Goal: Task Accomplishment & Management: Manage account settings

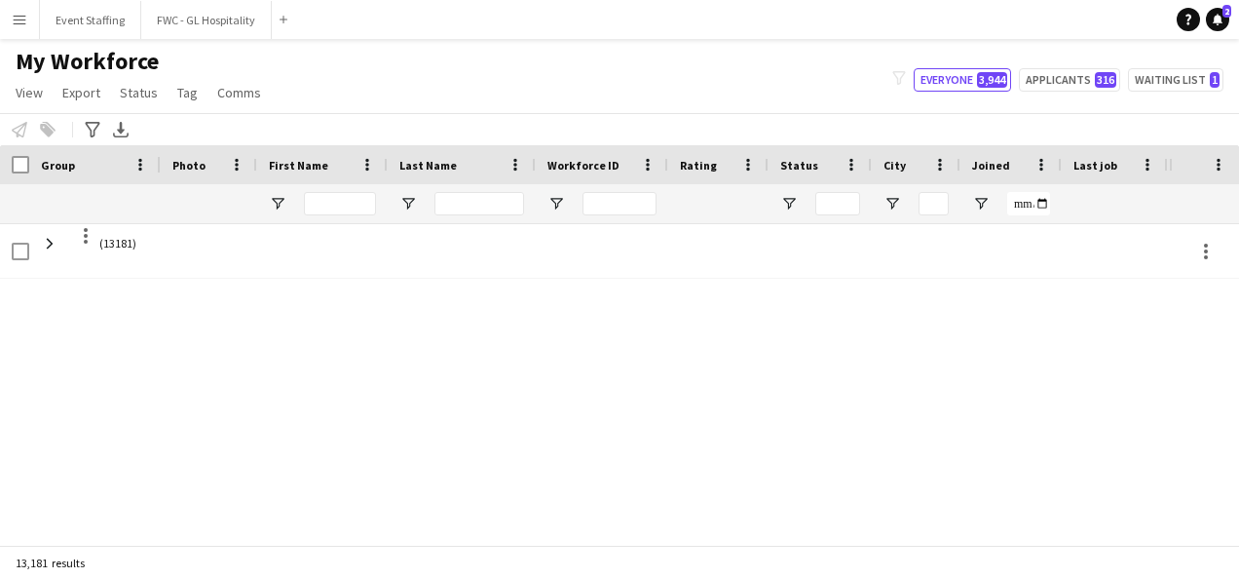
click at [16, 18] on app-icon "Menu" at bounding box center [20, 20] width 16 height 16
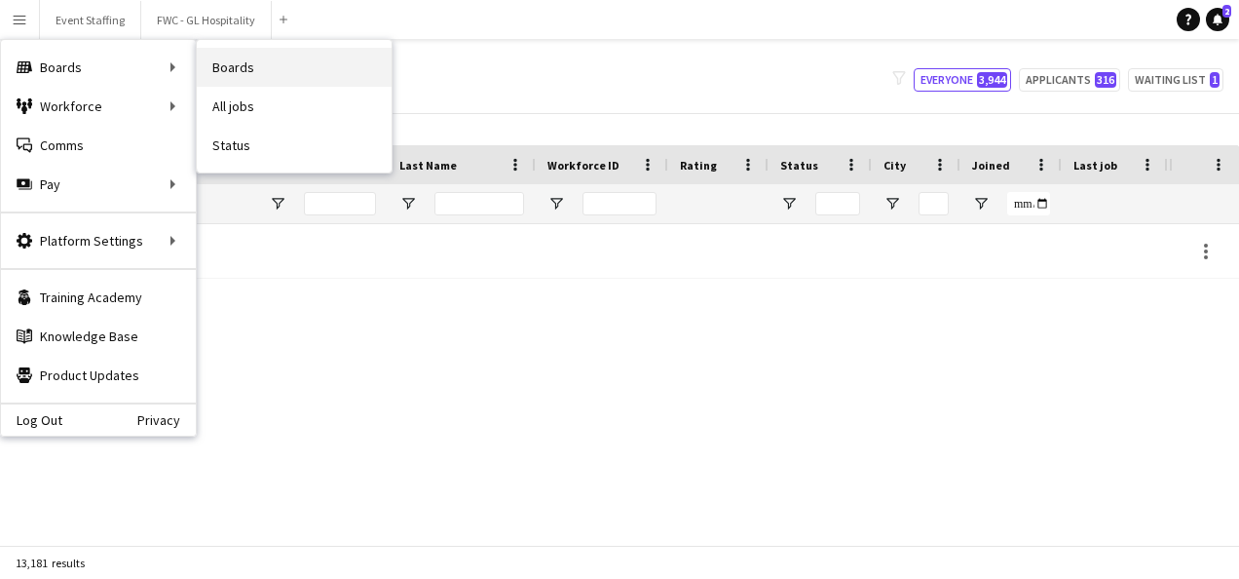
click at [274, 63] on link "Boards" at bounding box center [294, 67] width 195 height 39
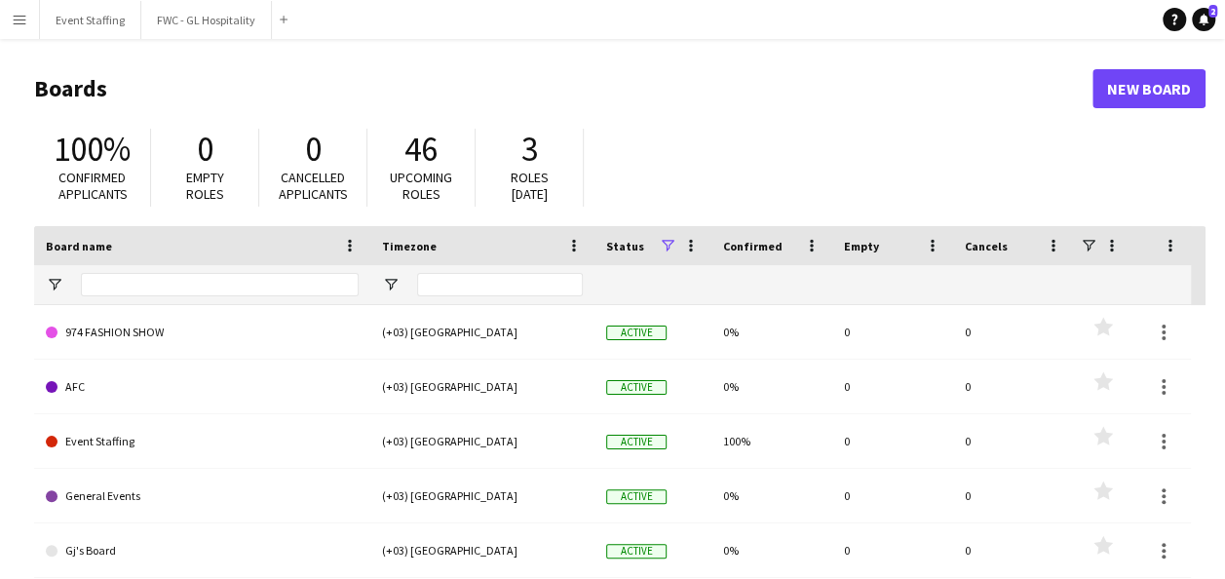
click at [17, 29] on button "Menu" at bounding box center [19, 19] width 39 height 39
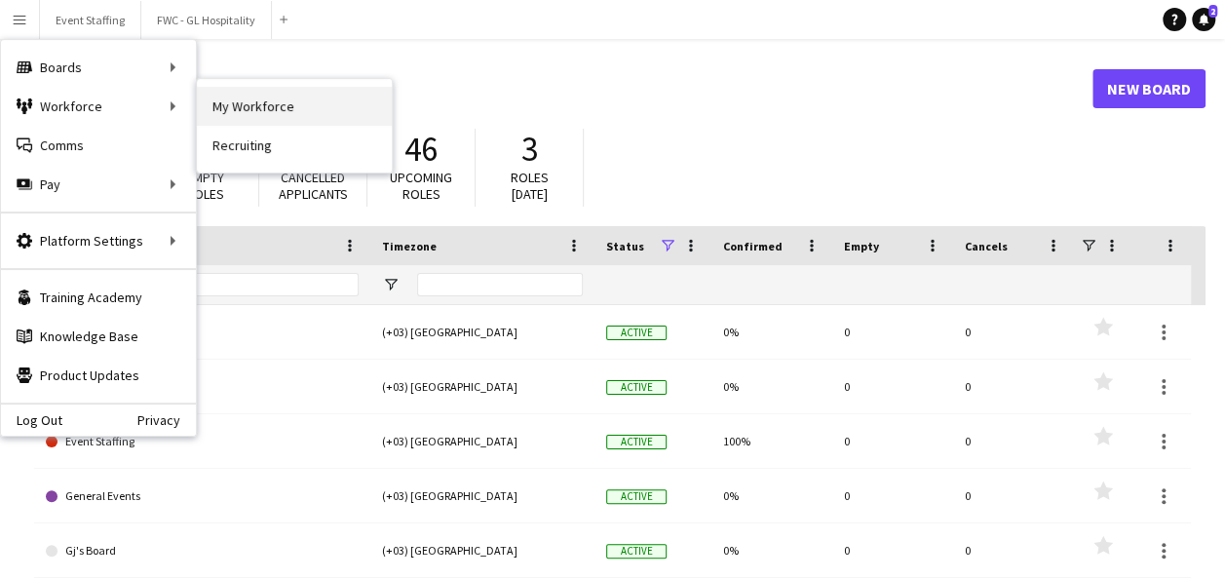
click at [232, 106] on link "My Workforce" at bounding box center [294, 106] width 195 height 39
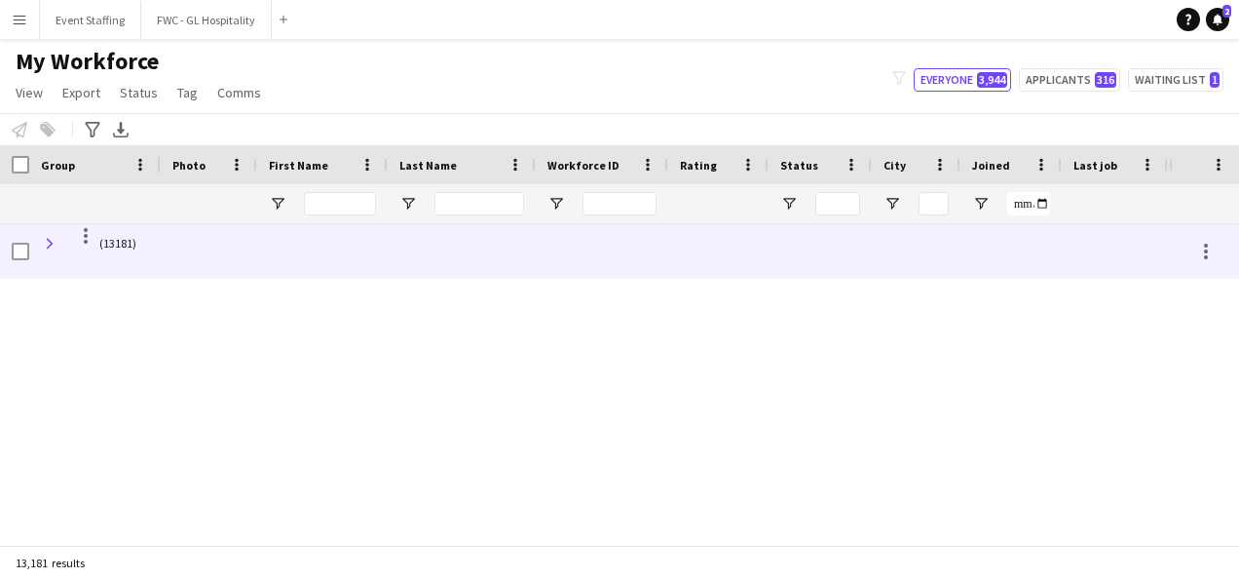
click at [47, 240] on span at bounding box center [50, 244] width 18 height 18
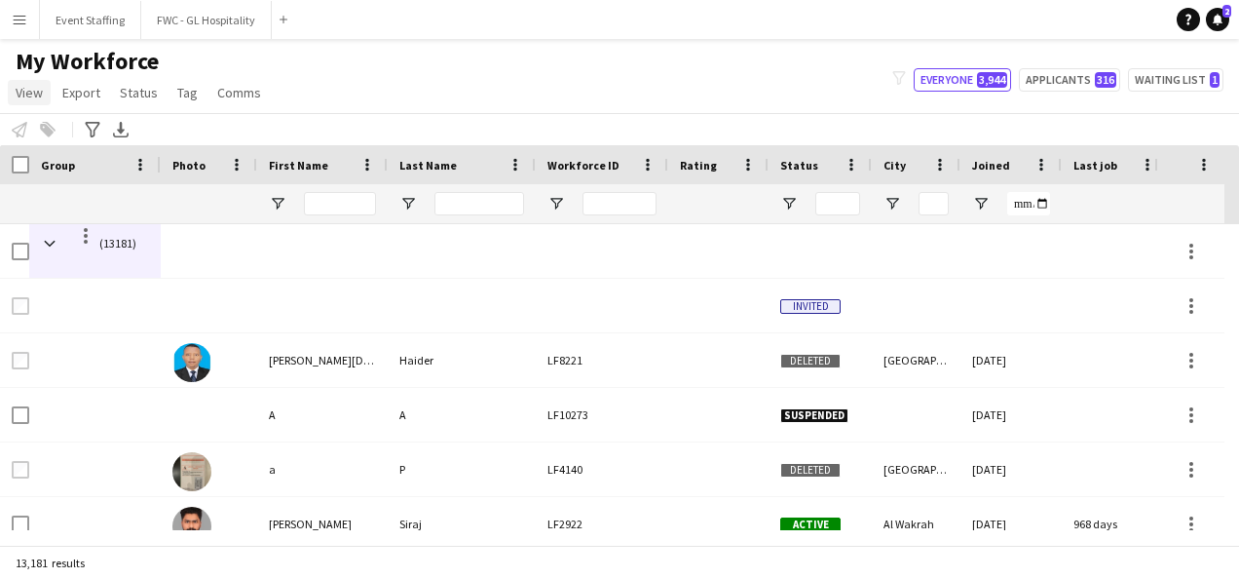
click at [24, 95] on span "View" at bounding box center [29, 93] width 27 height 18
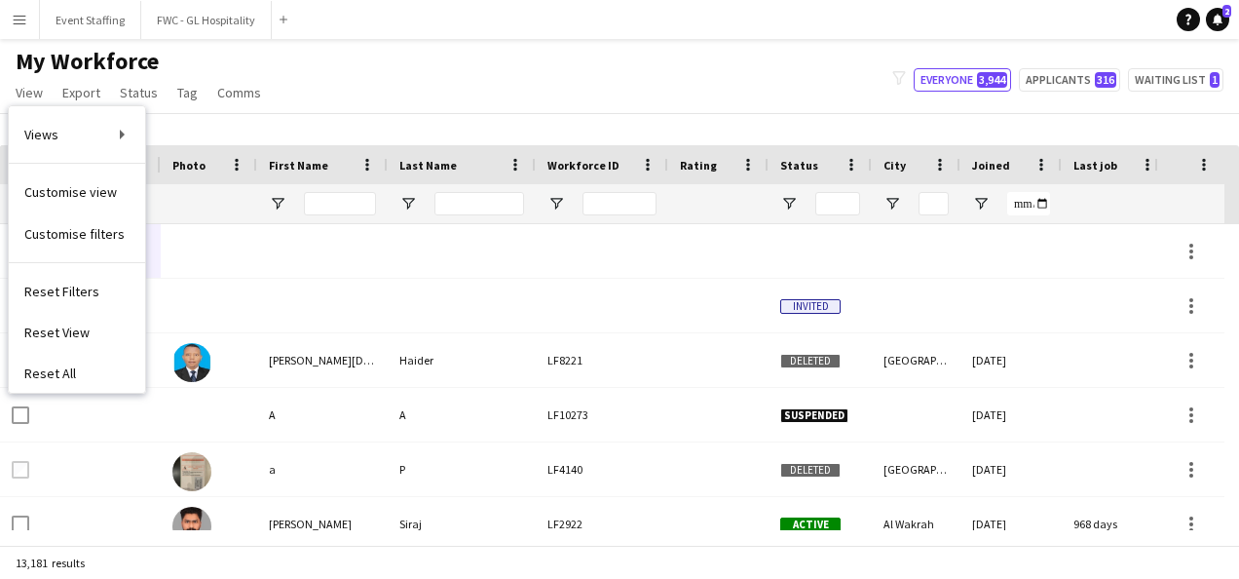
click at [18, 16] on app-icon "Menu" at bounding box center [20, 20] width 16 height 16
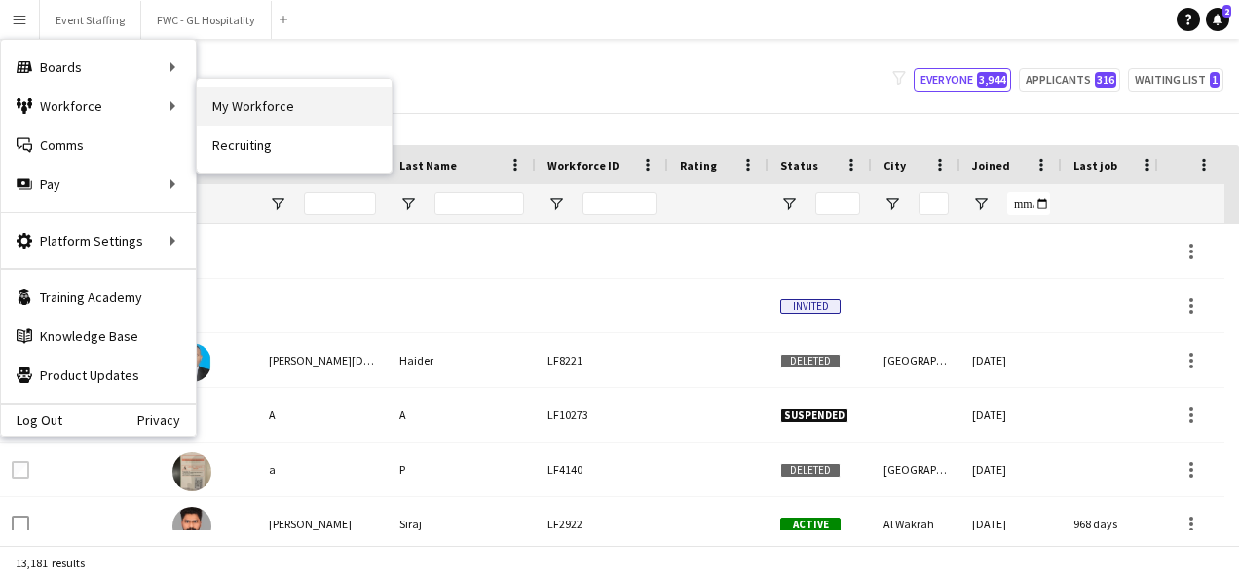
click at [298, 103] on link "My Workforce" at bounding box center [294, 106] width 195 height 39
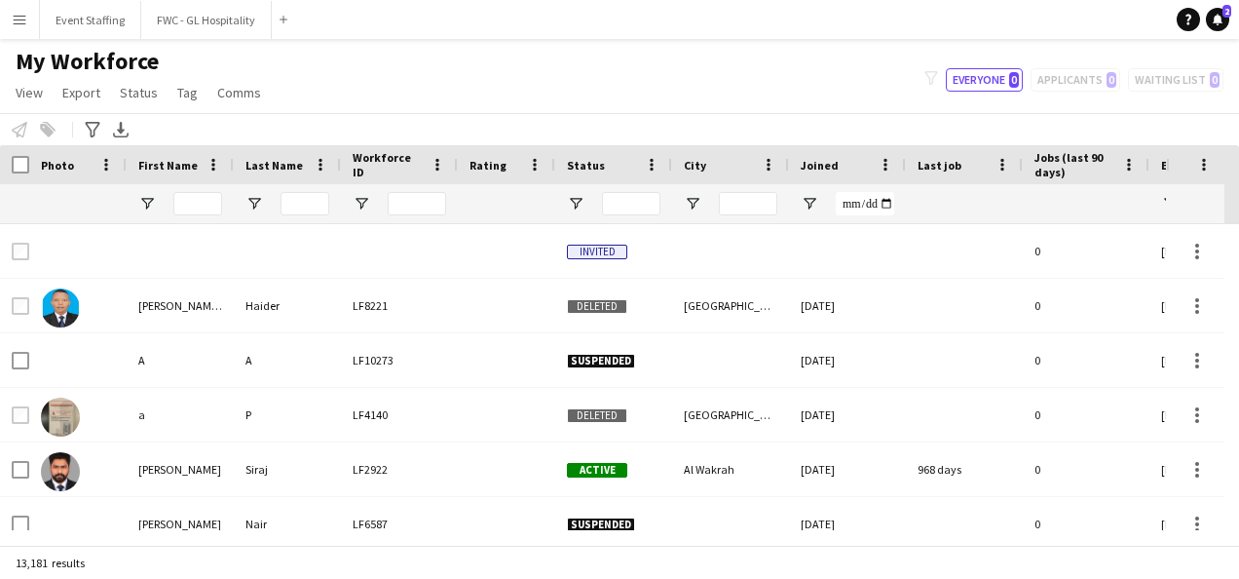
click at [18, 18] on app-icon "Menu" at bounding box center [20, 20] width 16 height 16
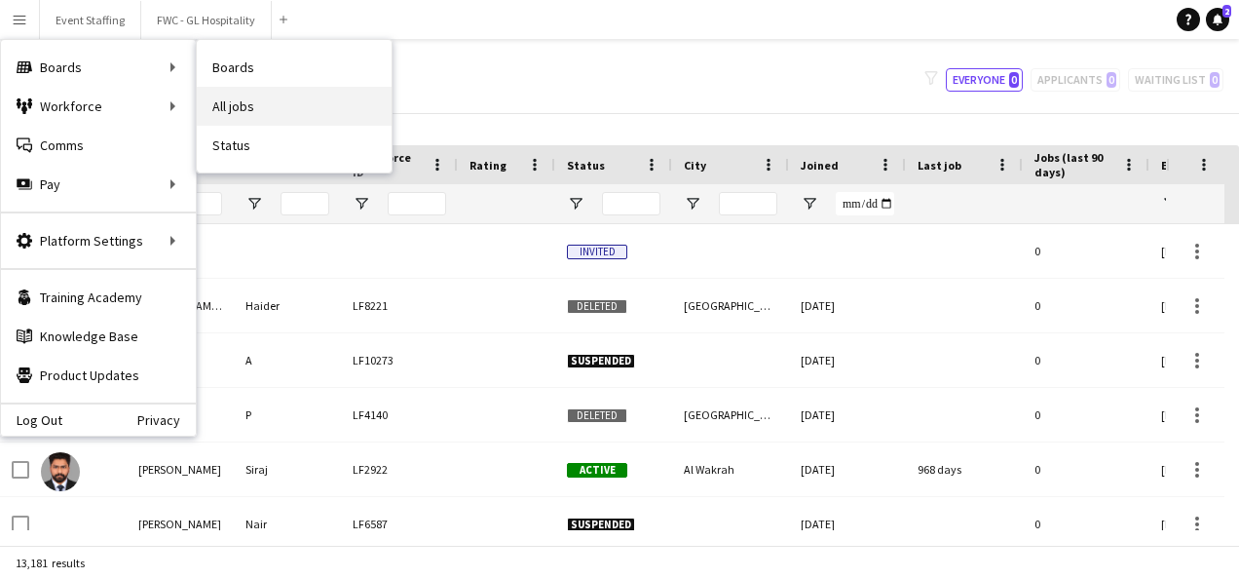
click at [251, 105] on link "All jobs" at bounding box center [294, 106] width 195 height 39
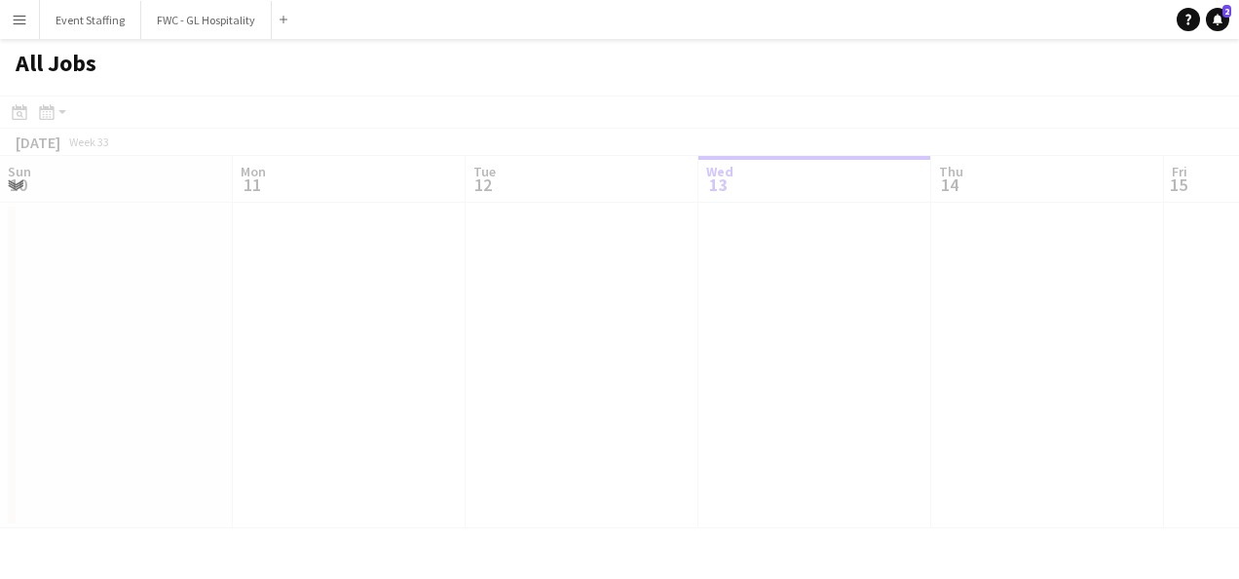
scroll to position [0, 466]
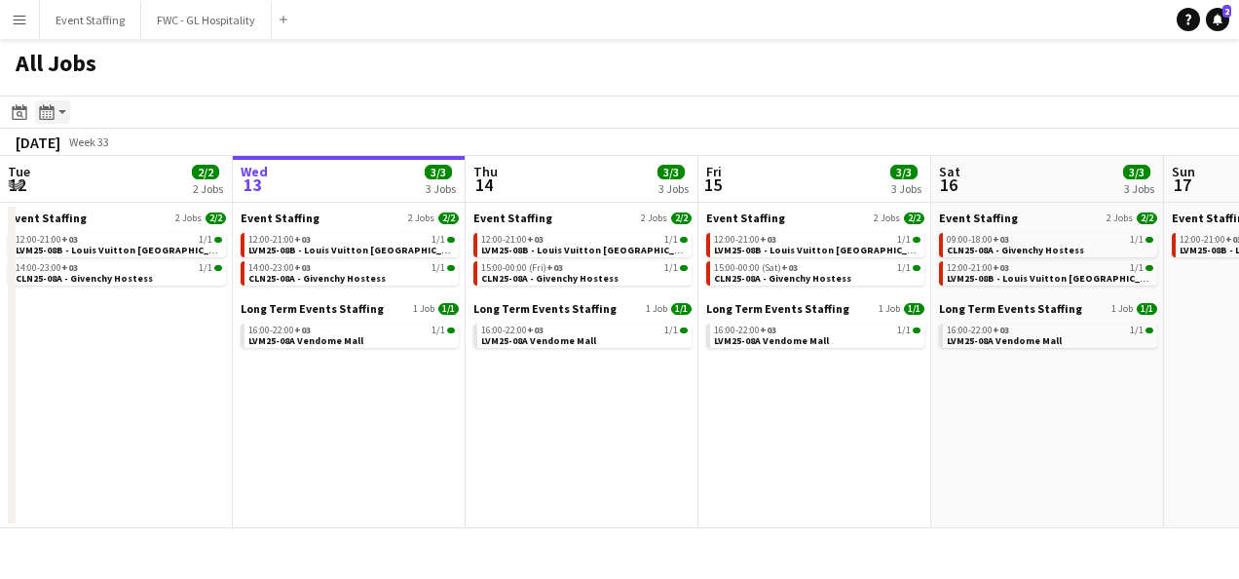
click at [53, 113] on icon at bounding box center [46, 112] width 15 height 16
click at [25, 116] on icon "Date picker" at bounding box center [20, 112] width 16 height 16
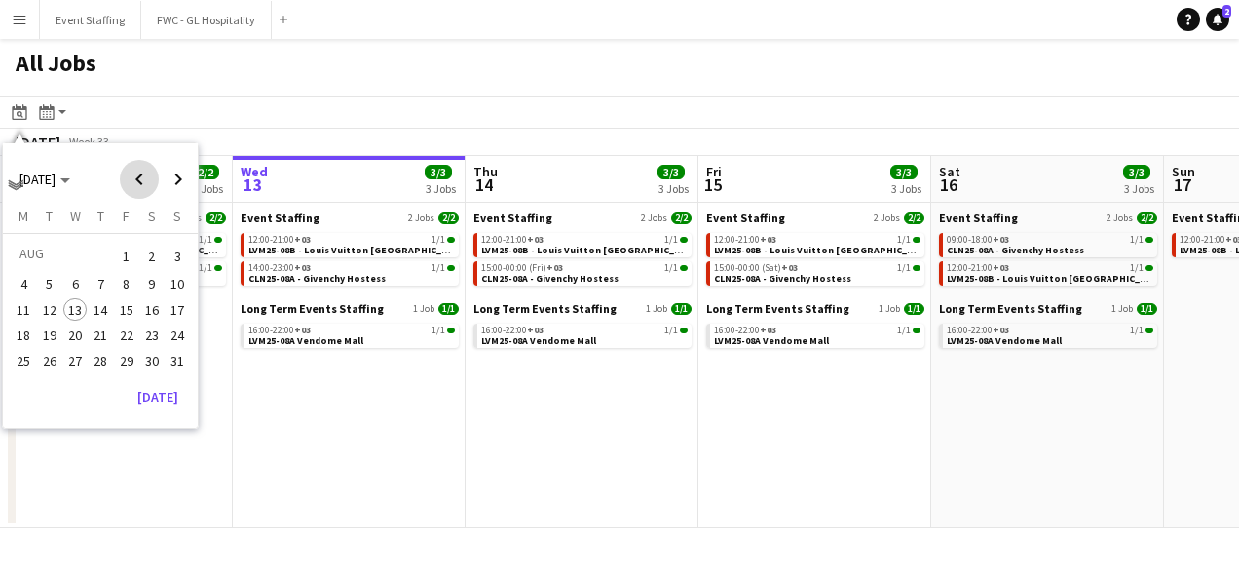
click at [138, 179] on span "Previous month" at bounding box center [139, 179] width 39 height 39
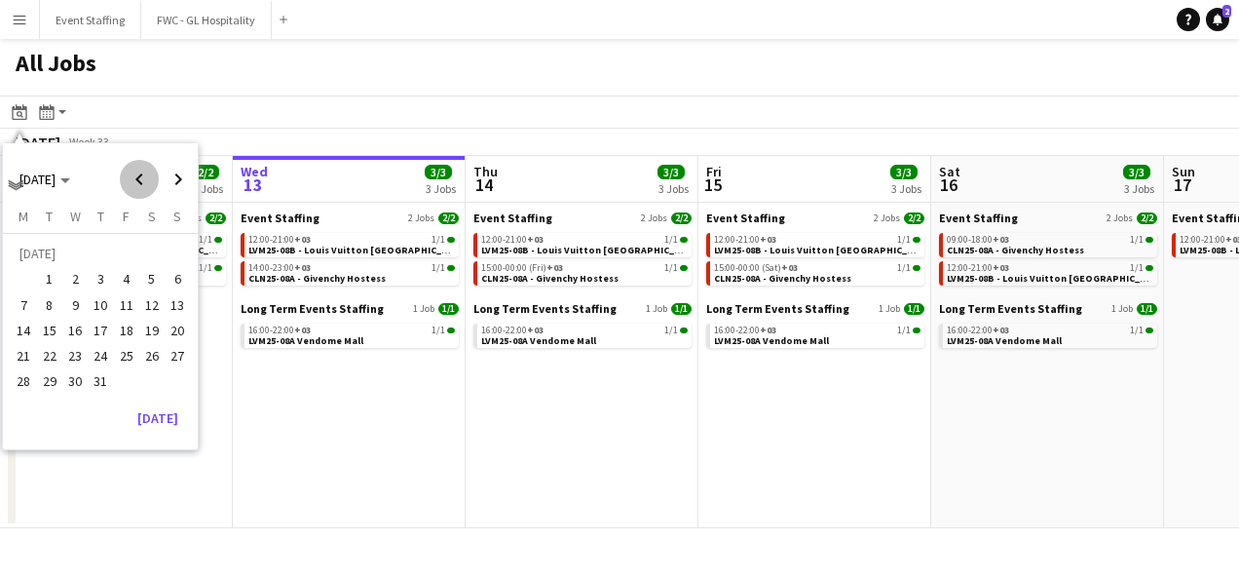
click at [138, 179] on span "Previous month" at bounding box center [139, 179] width 39 height 39
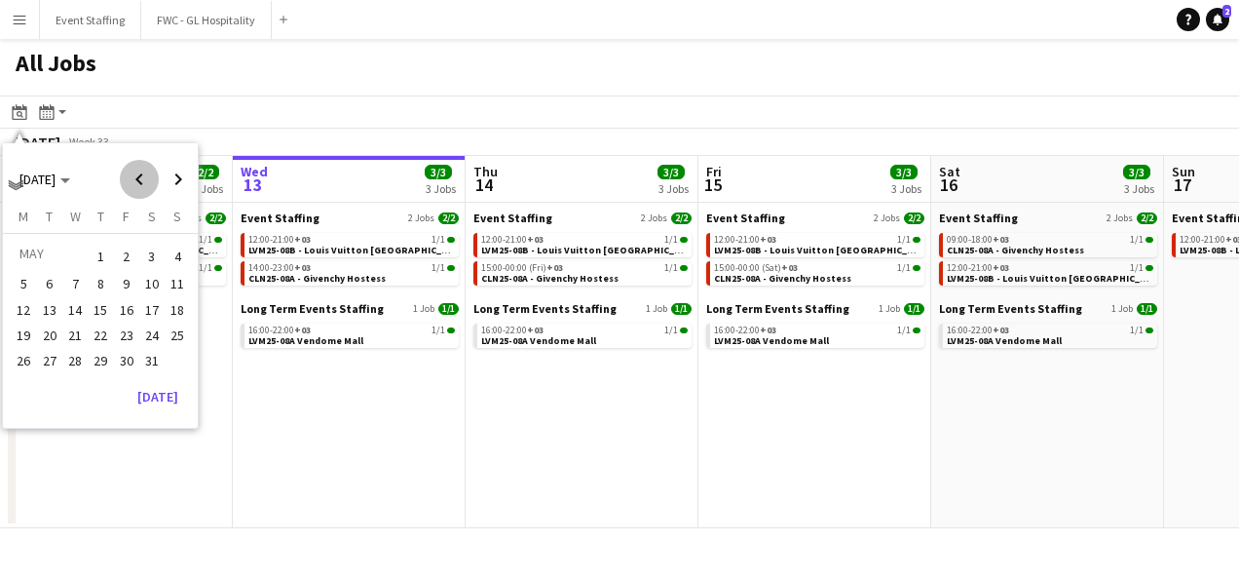
click at [138, 179] on span "Previous month" at bounding box center [139, 179] width 39 height 39
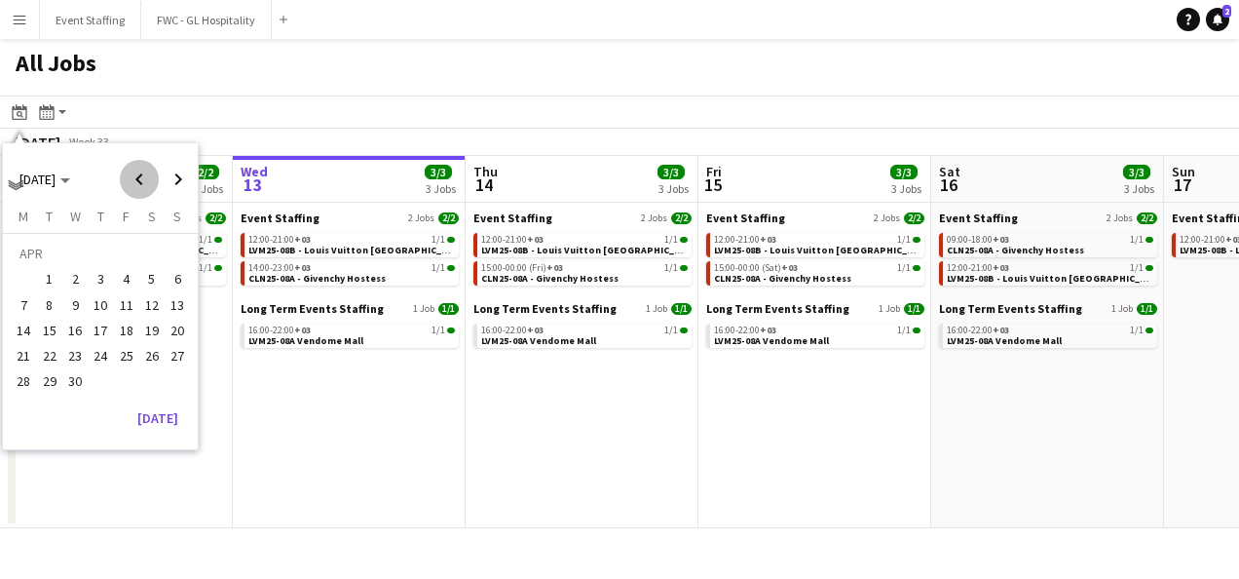
click at [138, 179] on span "Previous month" at bounding box center [139, 179] width 39 height 39
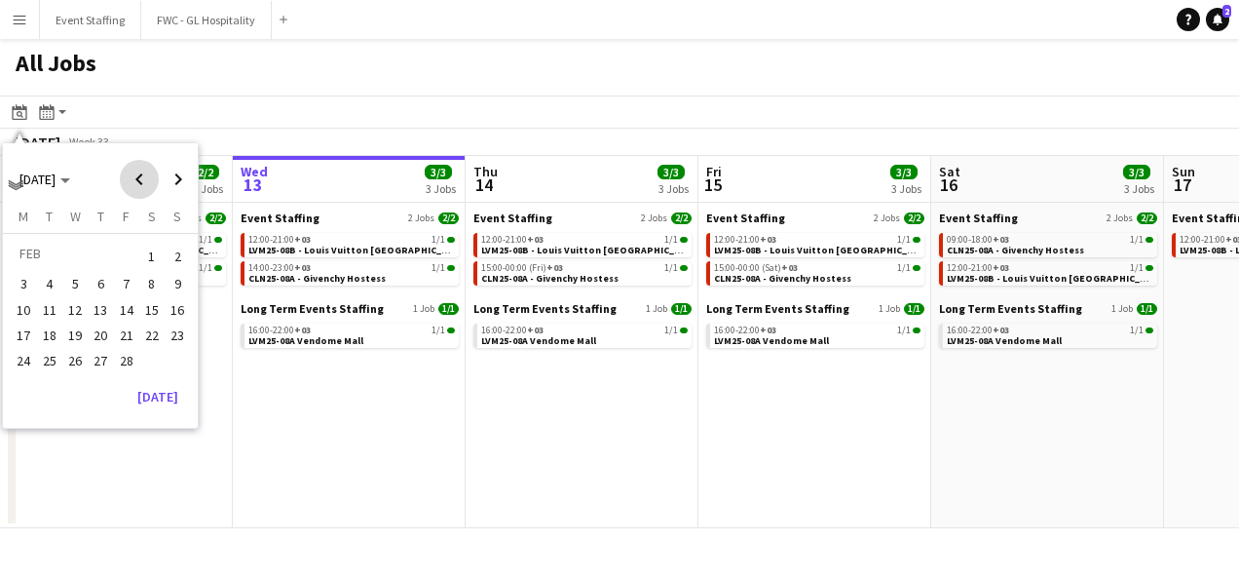
click at [138, 179] on span "Previous month" at bounding box center [139, 179] width 39 height 39
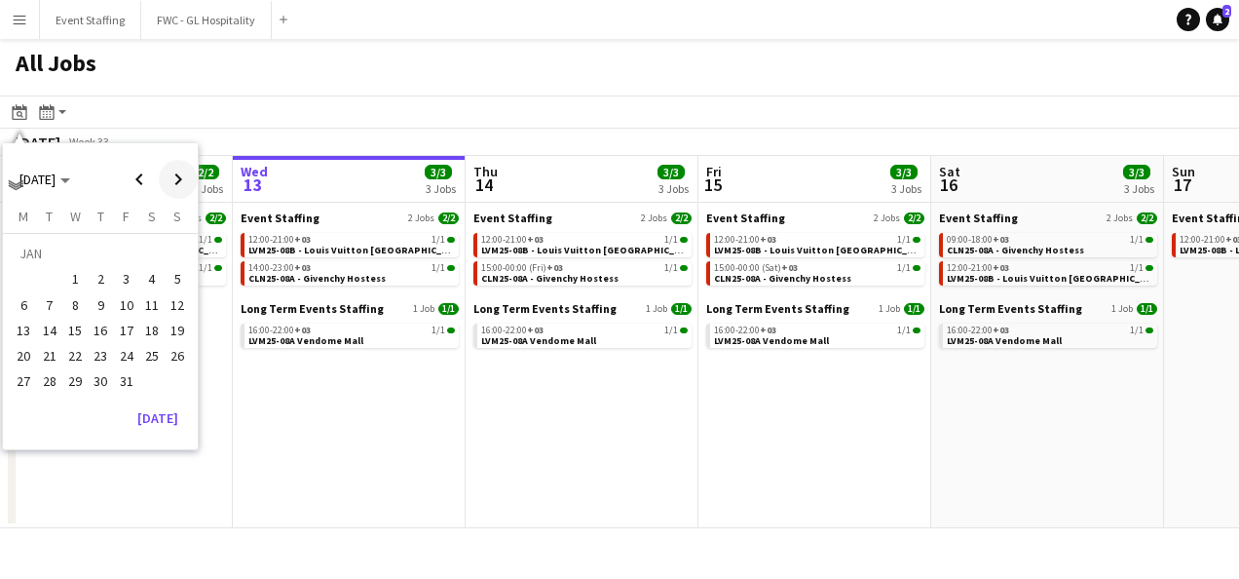
click at [180, 180] on span "Next month" at bounding box center [178, 179] width 39 height 39
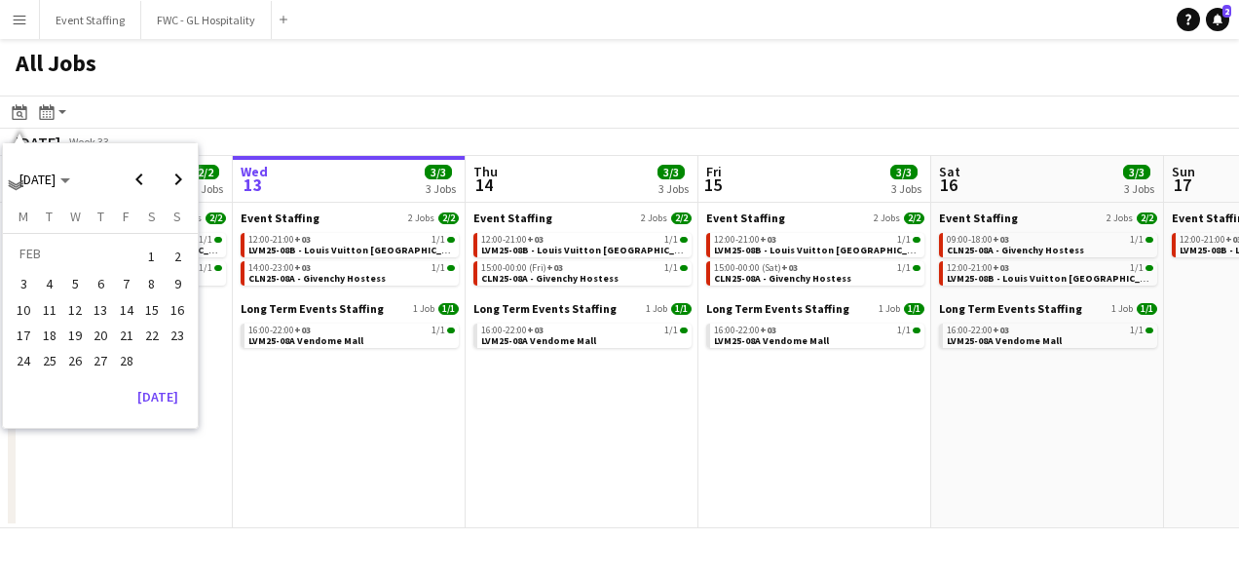
click at [128, 310] on span "14" at bounding box center [126, 309] width 23 height 23
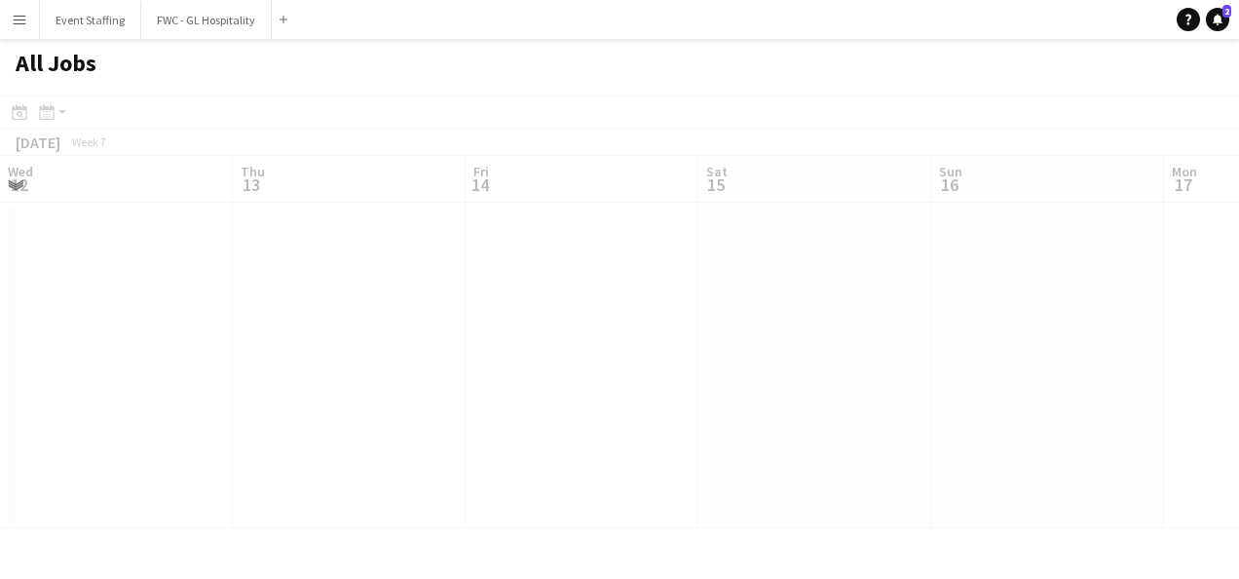
scroll to position [0, 670]
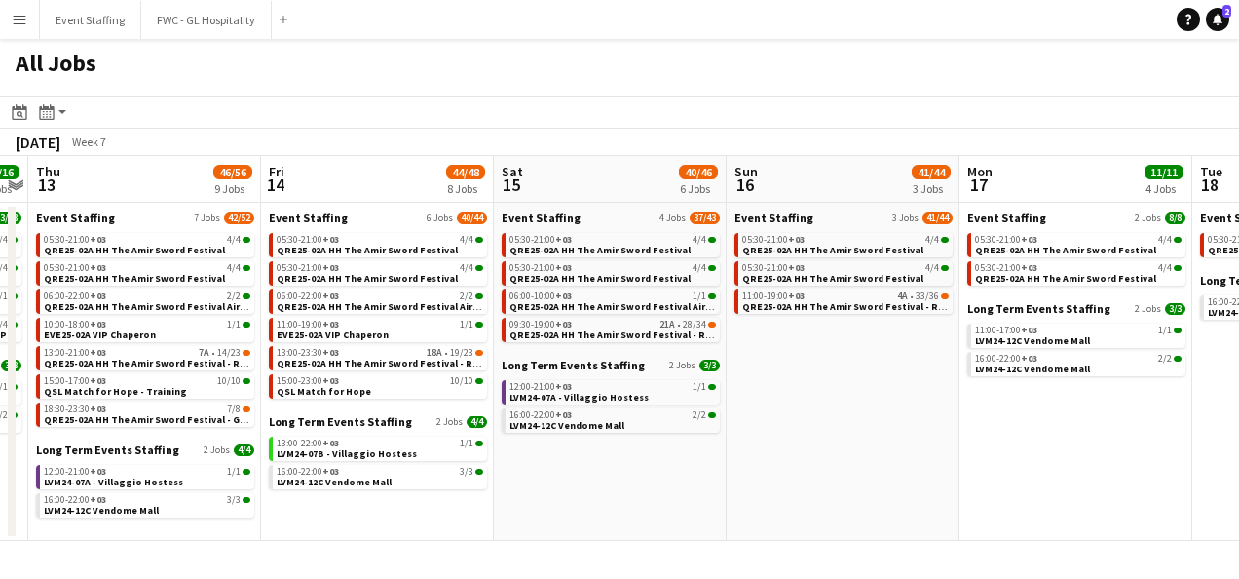
click at [393, 189] on app-all-jobs-date-header "Fri 14 44/48 8 Jobs" at bounding box center [377, 179] width 233 height 47
click at [329, 221] on span "Event Staffing" at bounding box center [308, 217] width 79 height 15
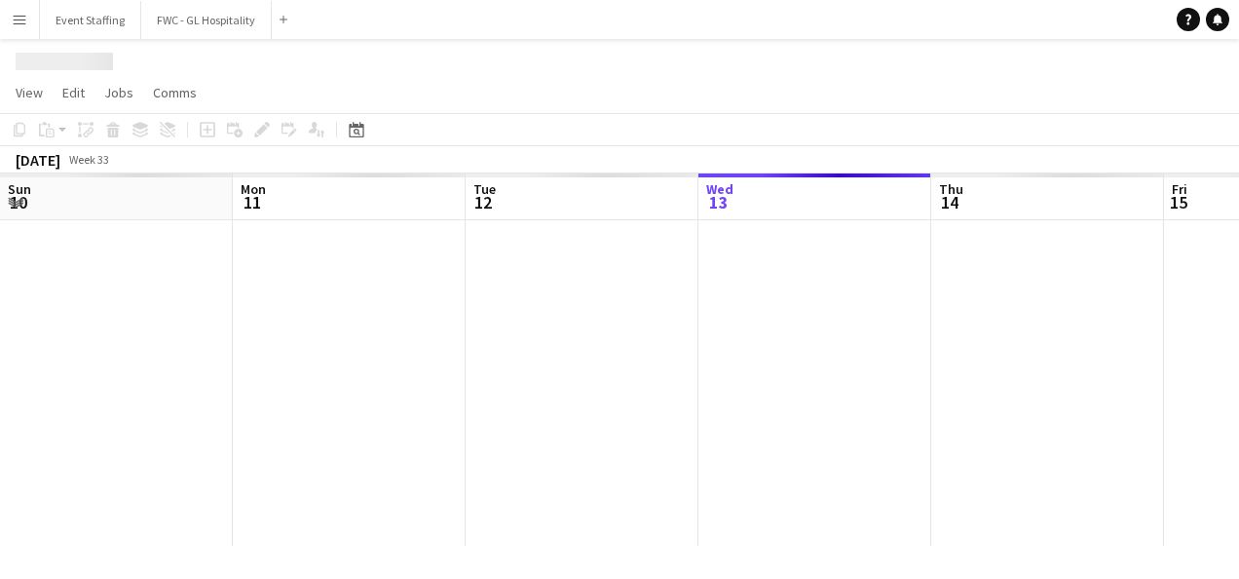
scroll to position [0, 466]
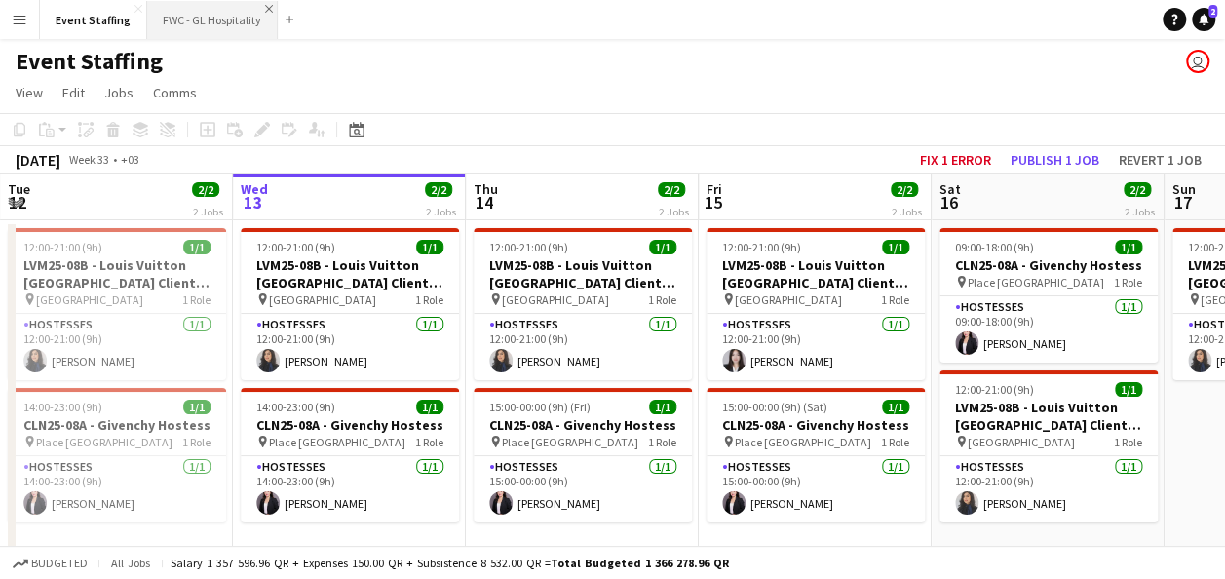
click at [265, 7] on app-icon "Close" at bounding box center [269, 9] width 8 height 8
click at [22, 27] on button "Menu" at bounding box center [19, 19] width 39 height 39
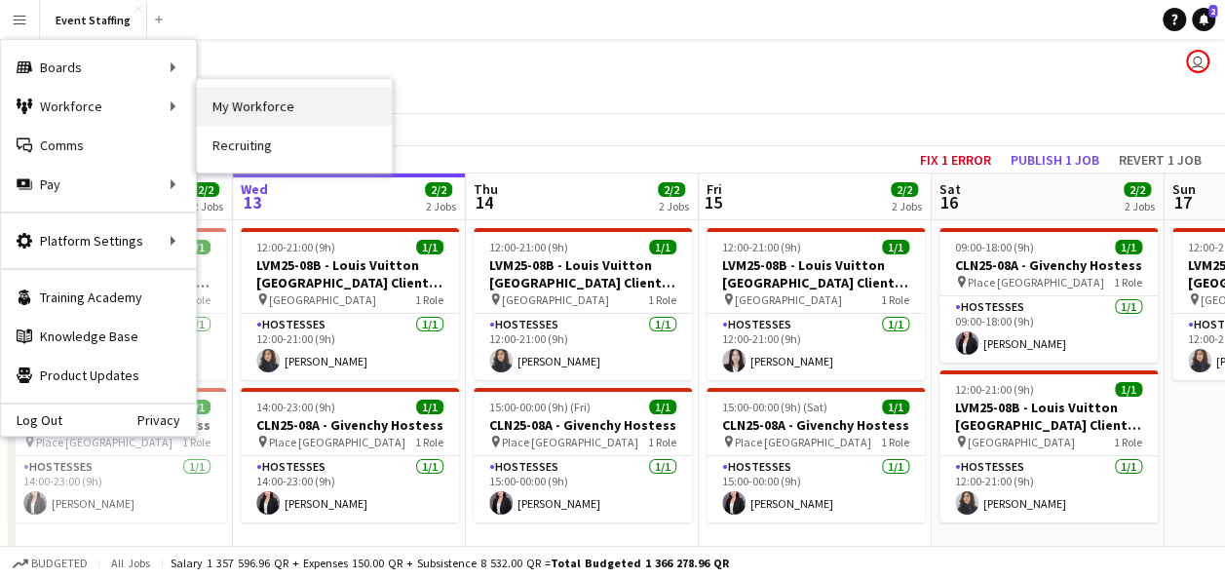
click at [228, 103] on link "My Workforce" at bounding box center [294, 106] width 195 height 39
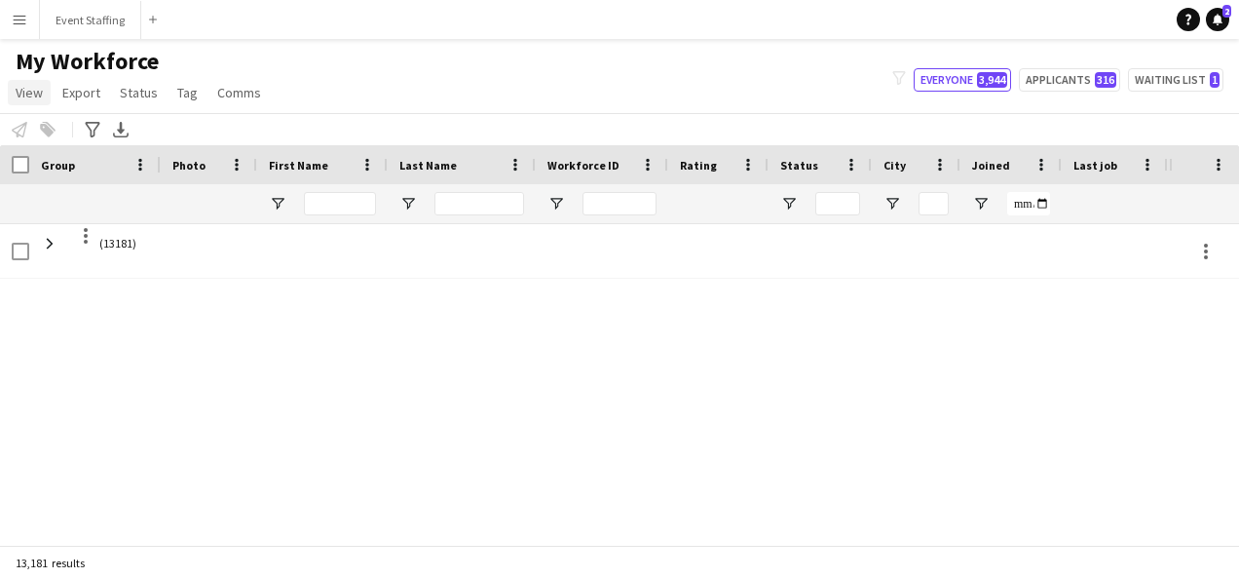
click at [32, 90] on span "View" at bounding box center [29, 93] width 27 height 18
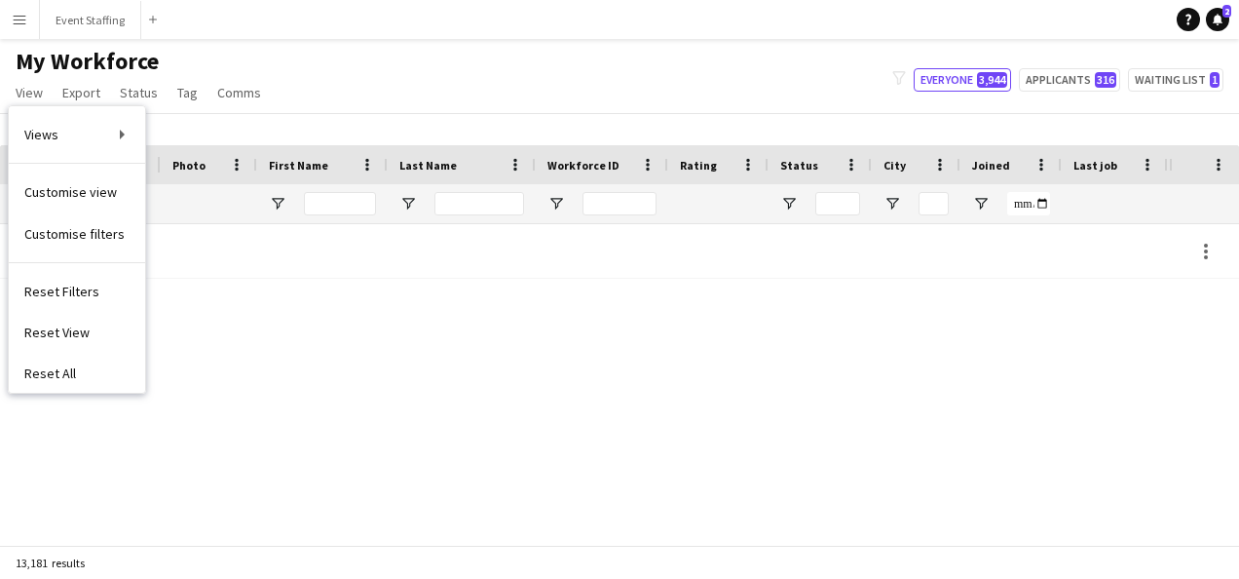
click at [21, 20] on app-icon "Menu" at bounding box center [20, 20] width 16 height 16
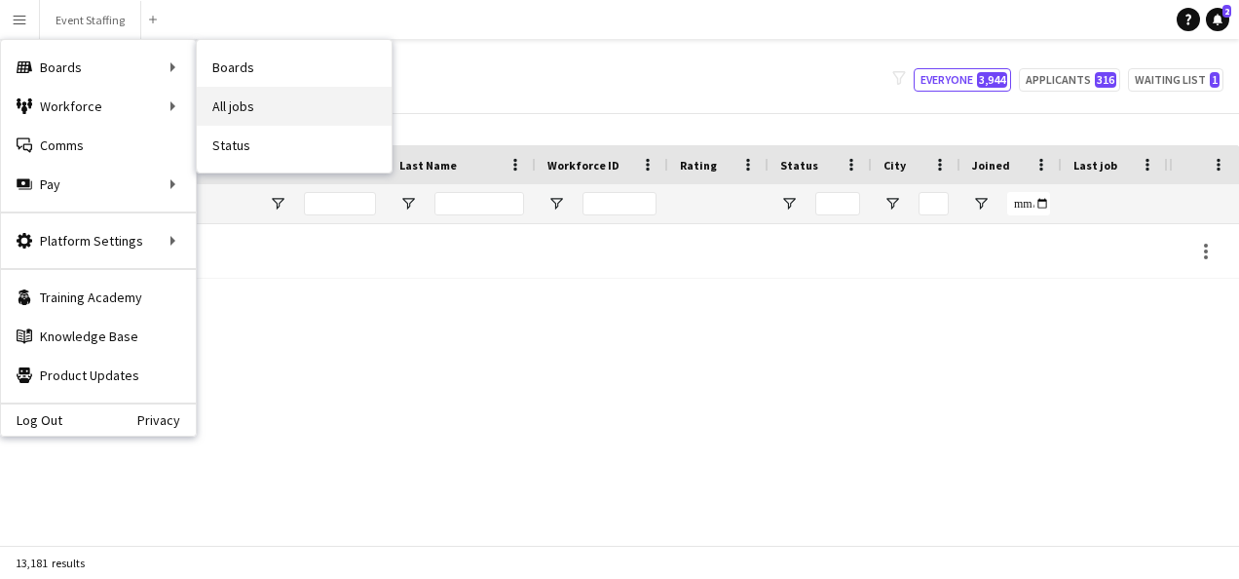
click at [265, 109] on link "All jobs" at bounding box center [294, 106] width 195 height 39
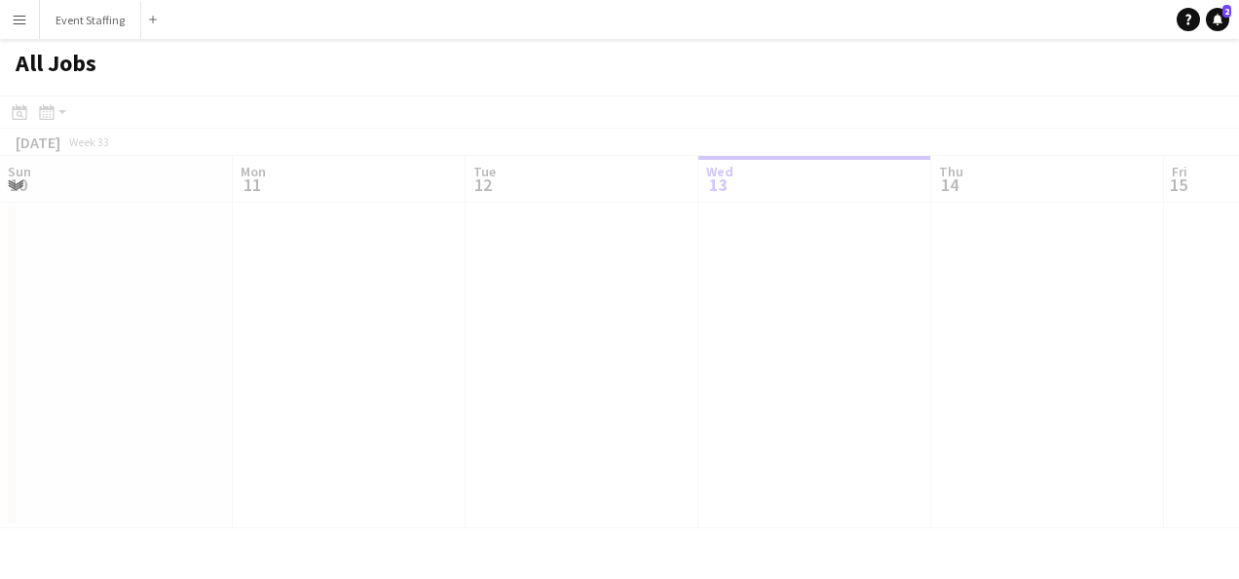
scroll to position [0, 466]
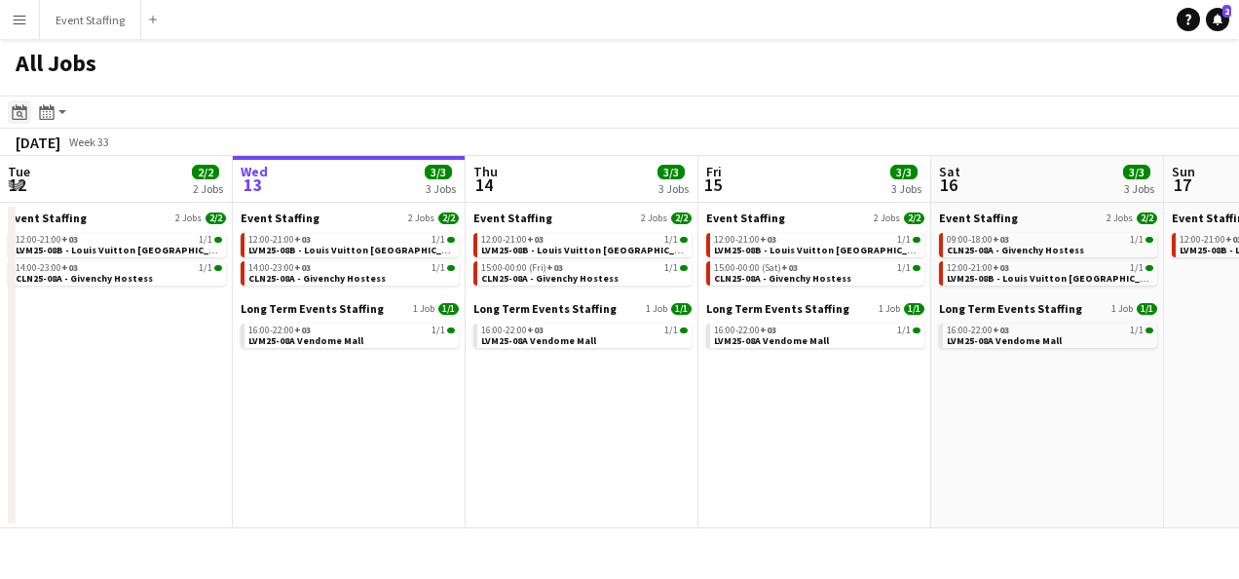
click at [21, 110] on icon "Date picker" at bounding box center [20, 112] width 16 height 16
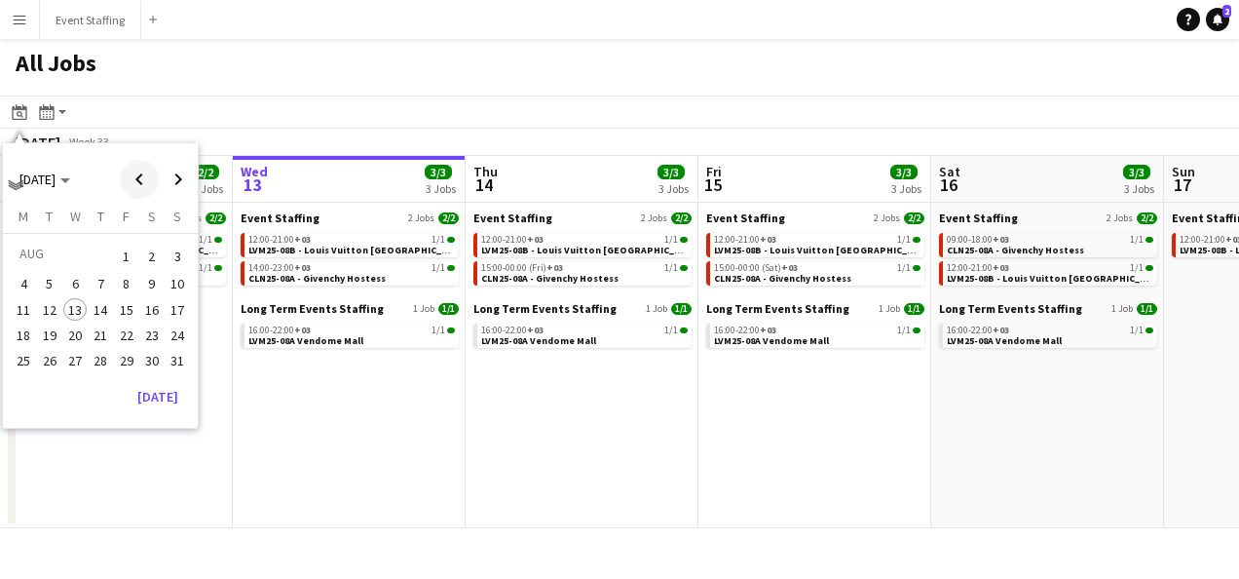
click at [149, 175] on span "Previous month" at bounding box center [139, 179] width 39 height 39
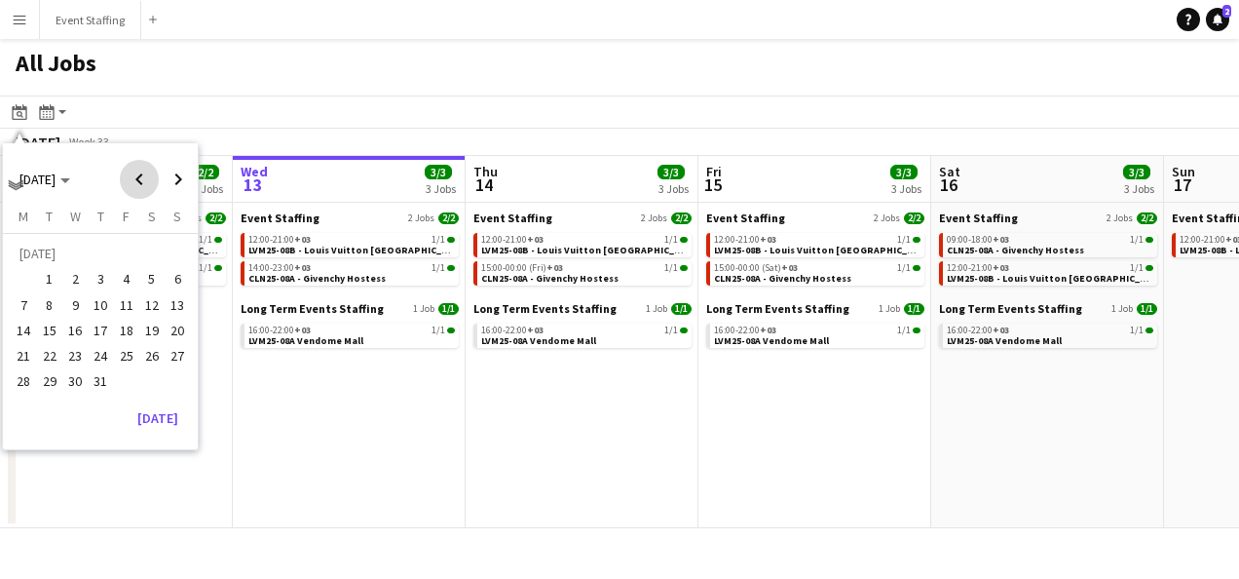
click at [149, 175] on span "Previous month" at bounding box center [139, 179] width 39 height 39
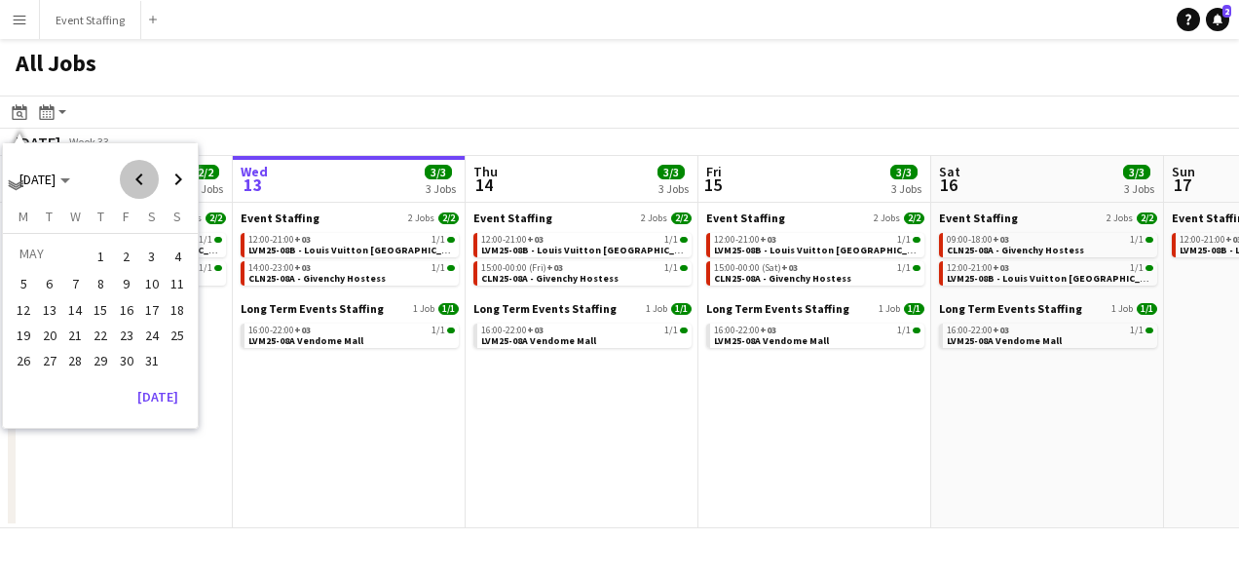
click at [149, 175] on span "Previous month" at bounding box center [139, 179] width 39 height 39
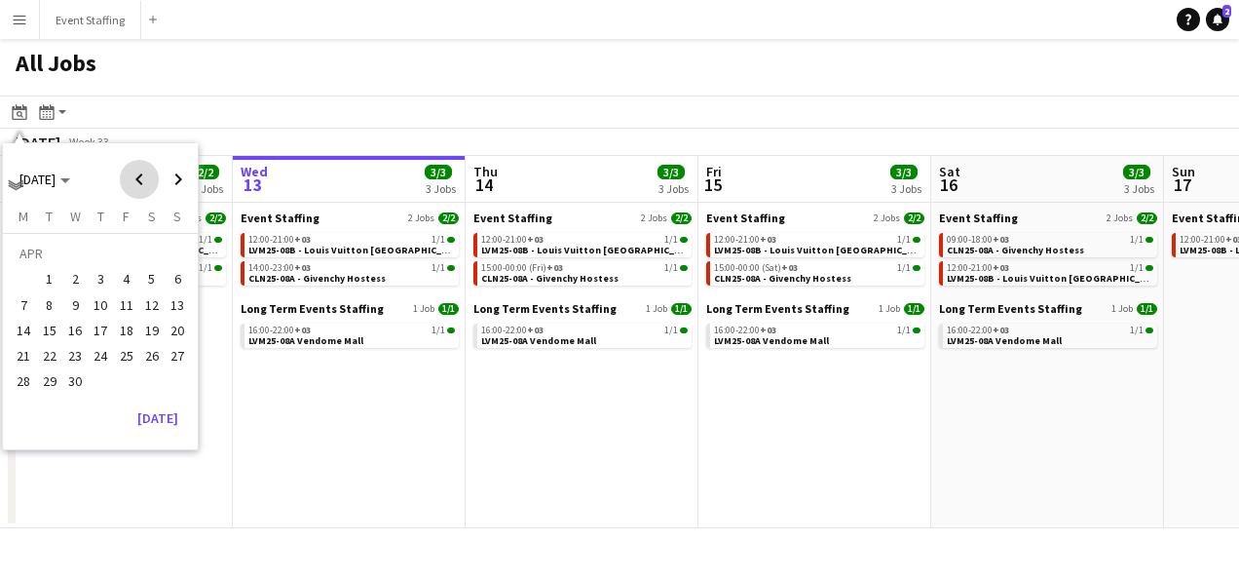
click at [149, 175] on span "Previous month" at bounding box center [139, 179] width 39 height 39
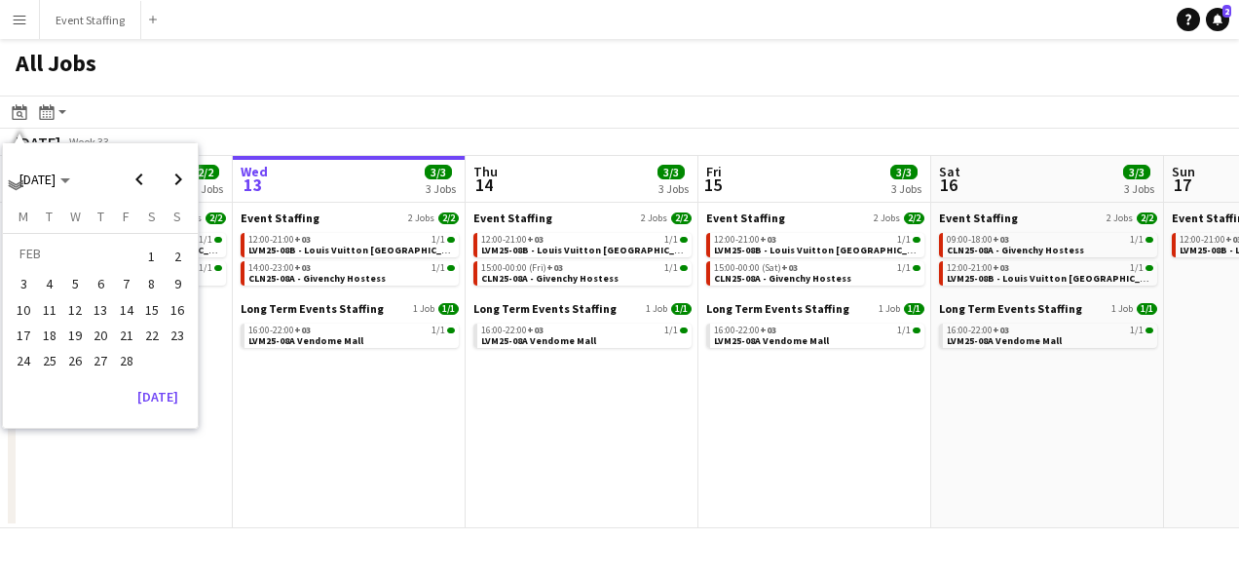
click at [127, 310] on span "14" at bounding box center [126, 309] width 23 height 23
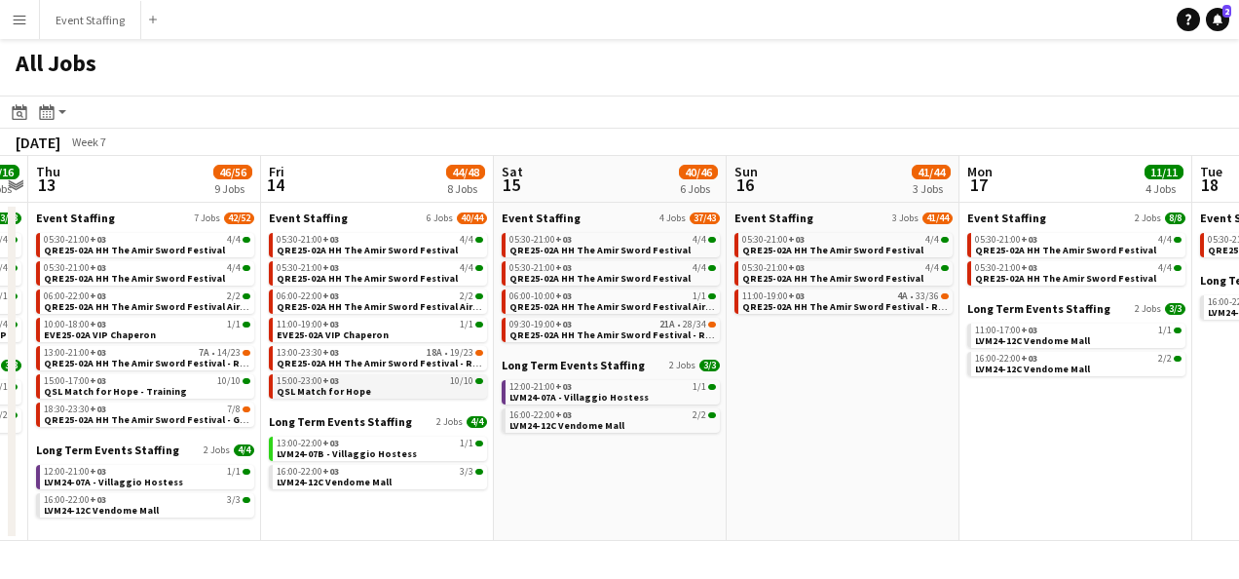
click at [381, 392] on link "15:00-23:00 +03 10/10 QSL Match for Hope" at bounding box center [380, 385] width 207 height 22
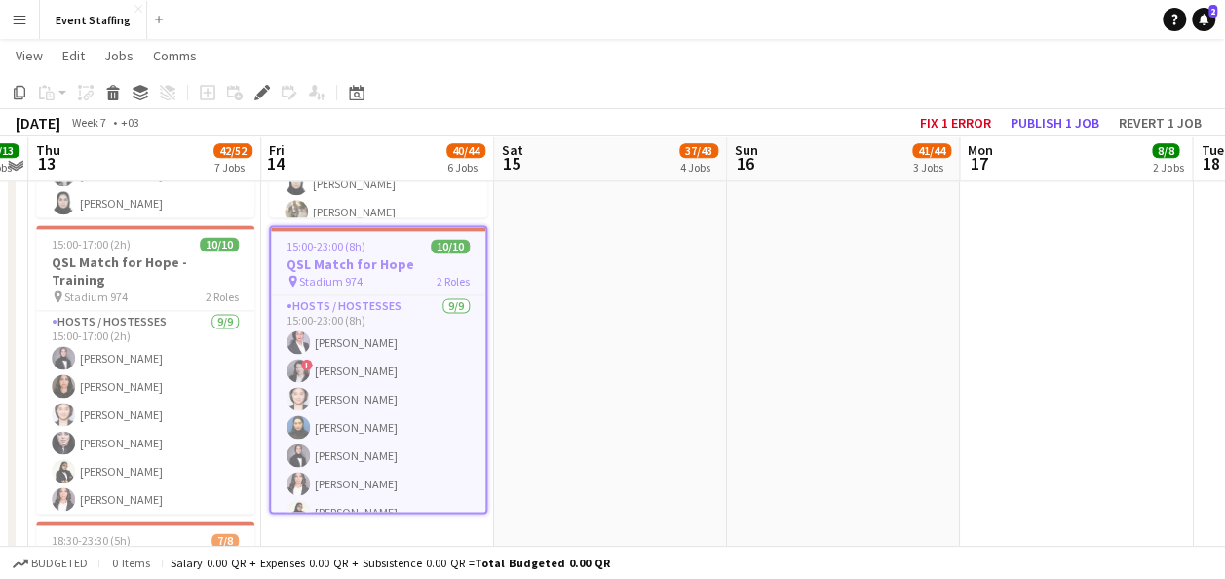
scroll to position [1237, 0]
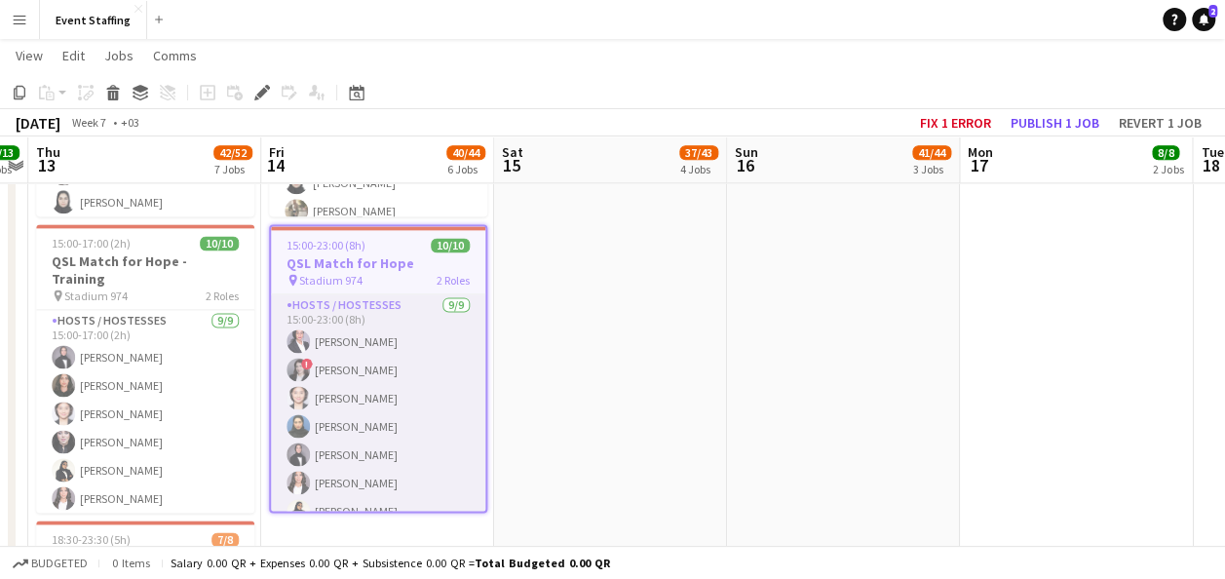
click at [379, 302] on app-card-role "Hosts / Hostesses [DATE] 15:00-23:00 (8h) [PERSON_NAME] ! Aya Shhoury [PERSON_N…" at bounding box center [378, 440] width 214 height 292
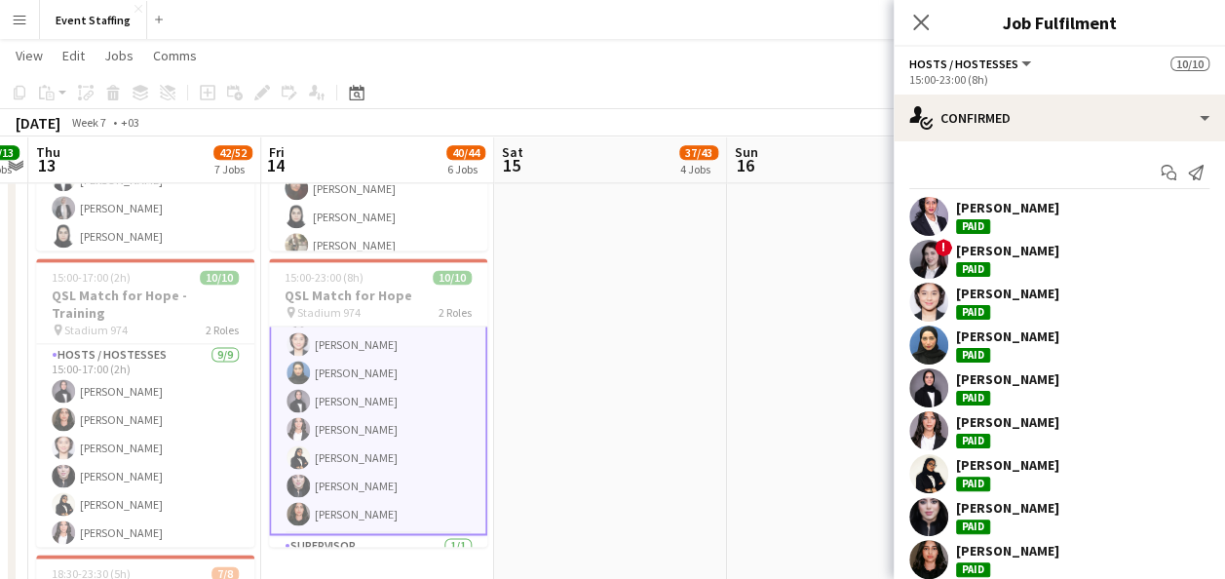
scroll to position [0, 0]
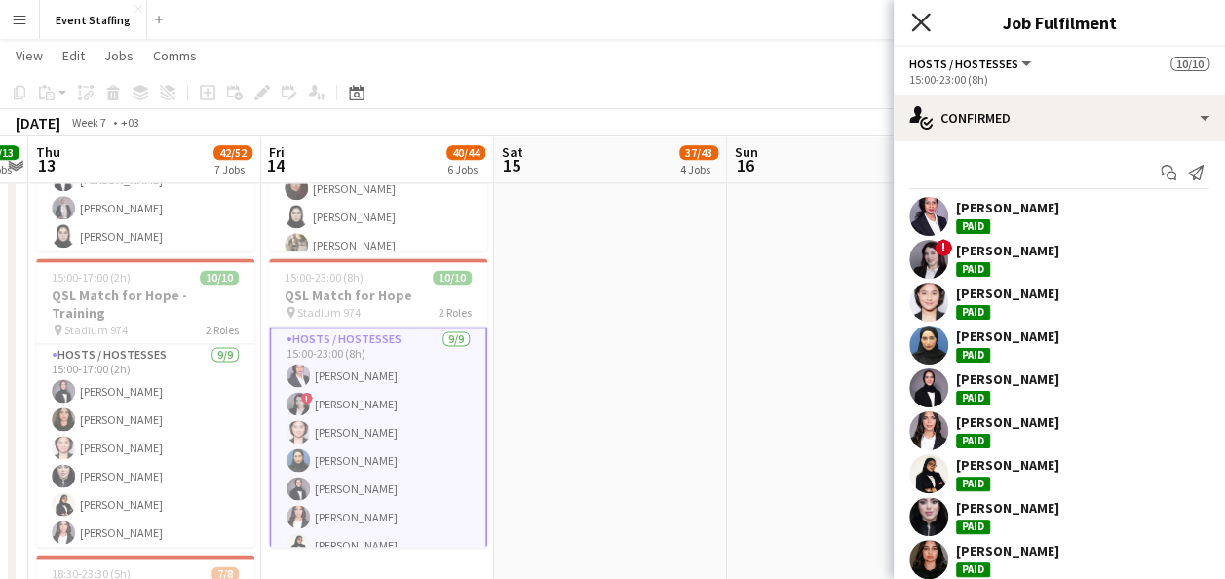
click at [923, 27] on icon "Close pop-in" at bounding box center [920, 22] width 19 height 19
